Goal: Information Seeking & Learning: Learn about a topic

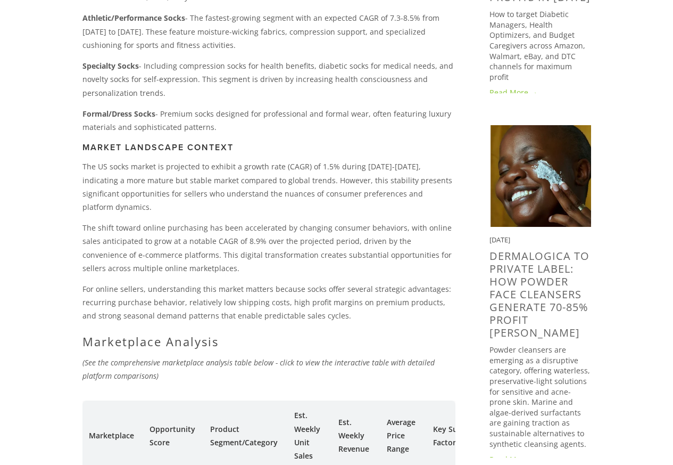
scroll to position [383, 0]
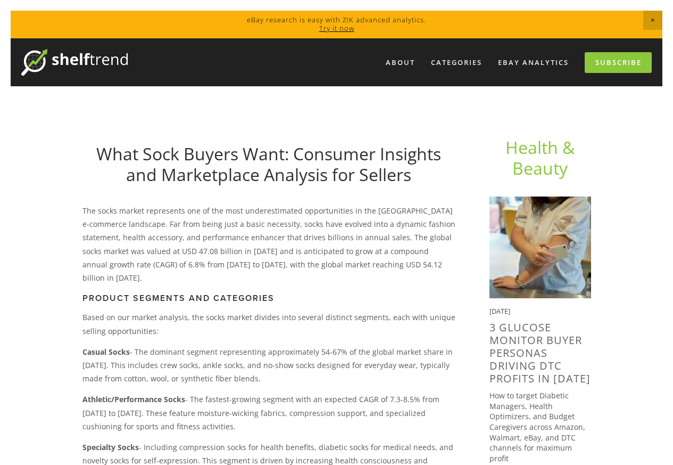
scroll to position [383, 0]
